Goal: Task Accomplishment & Management: Manage account settings

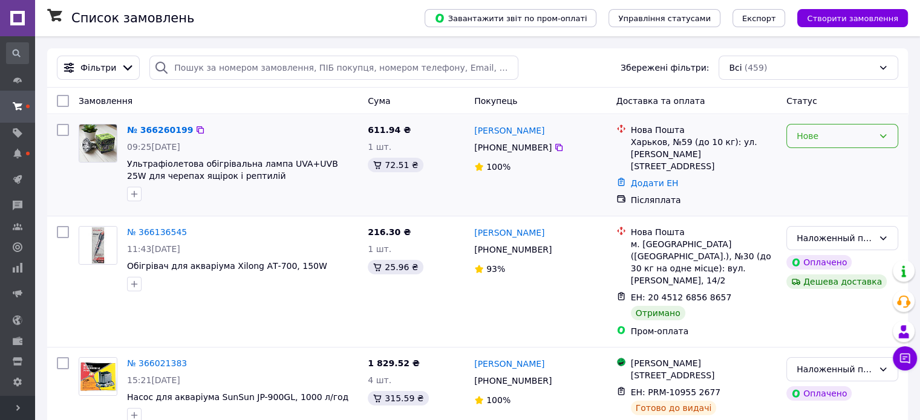
click at [849, 141] on div "Нове" at bounding box center [834, 135] width 77 height 13
click at [813, 165] on li "Прийнято" at bounding box center [842, 163] width 111 height 22
